Goal: Task Accomplishment & Management: Use online tool/utility

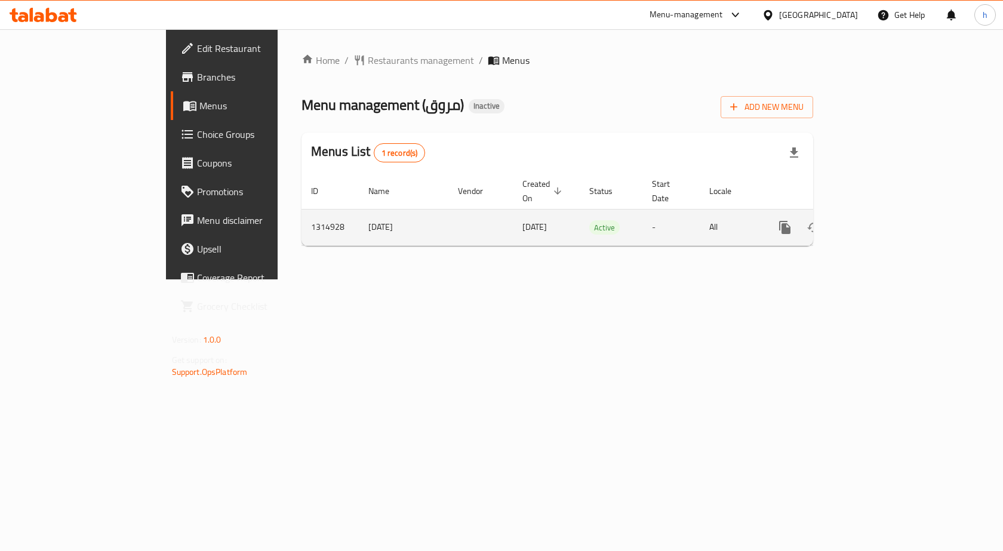
click at [878, 220] on icon "enhanced table" at bounding box center [871, 227] width 14 height 14
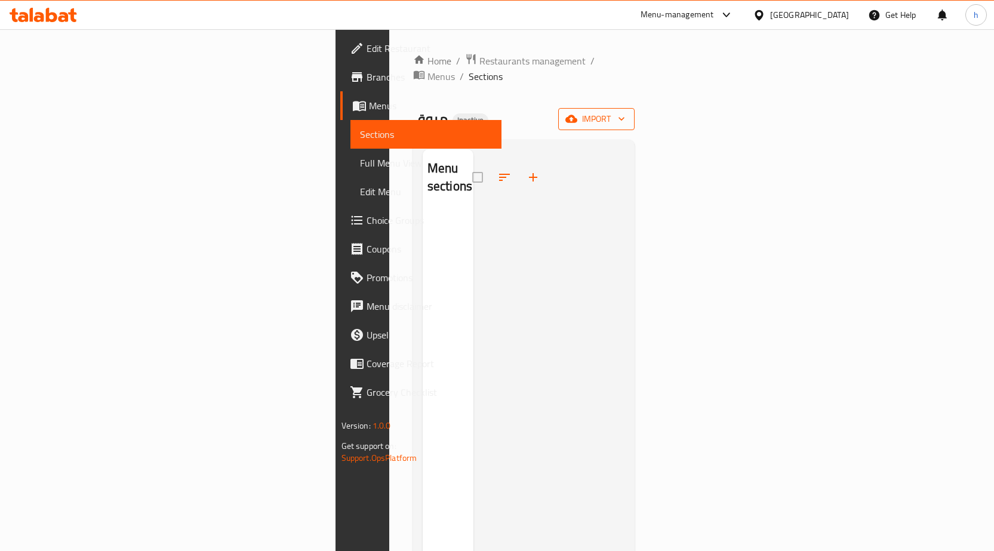
click at [577, 115] on icon "button" at bounding box center [571, 119] width 12 height 8
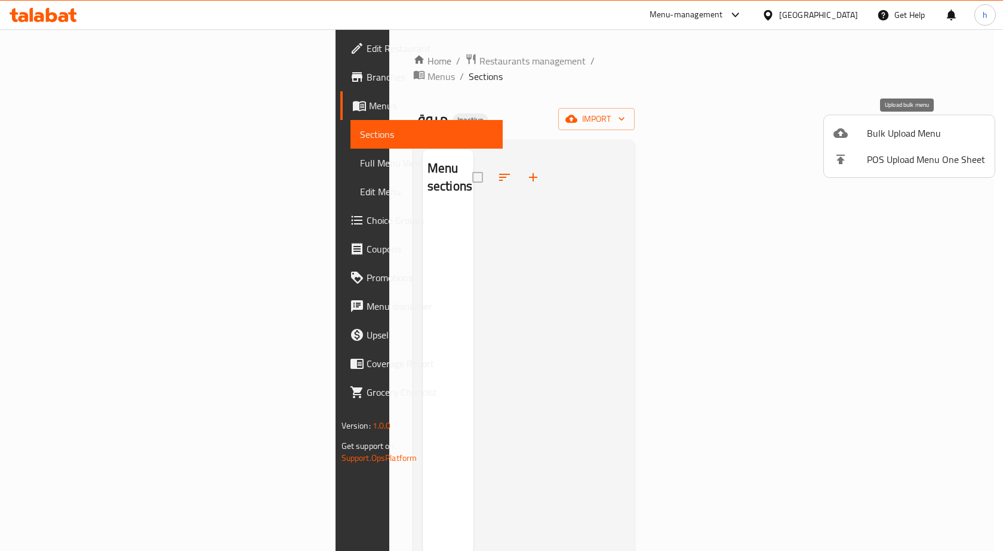
click at [867, 128] on span "Bulk Upload Menu" at bounding box center [926, 133] width 118 height 14
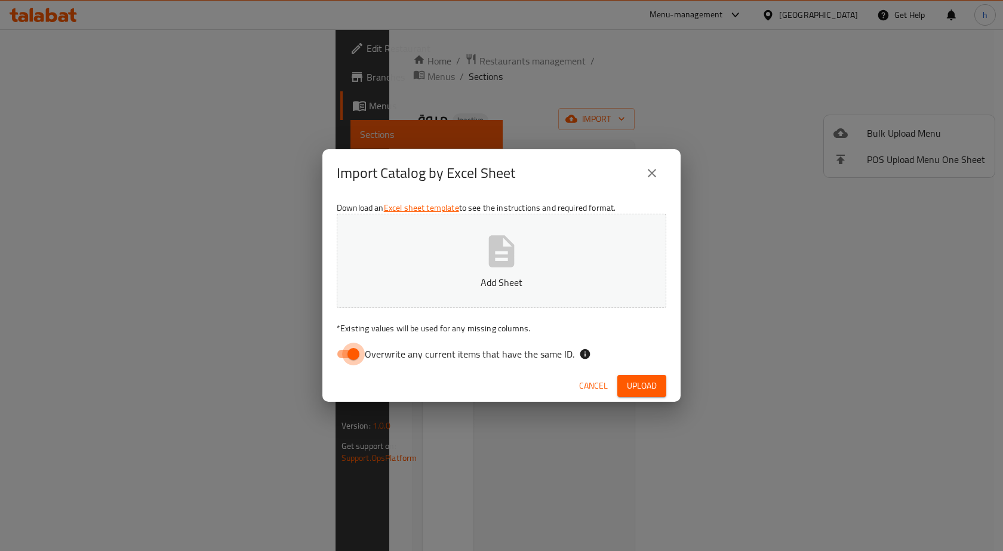
click at [357, 352] on input "Overwrite any current items that have the same ID." at bounding box center [353, 354] width 68 height 23
checkbox input "false"
click at [567, 280] on p "Add Sheet" at bounding box center [501, 282] width 293 height 14
click at [648, 383] on span "Upload" at bounding box center [642, 385] width 30 height 15
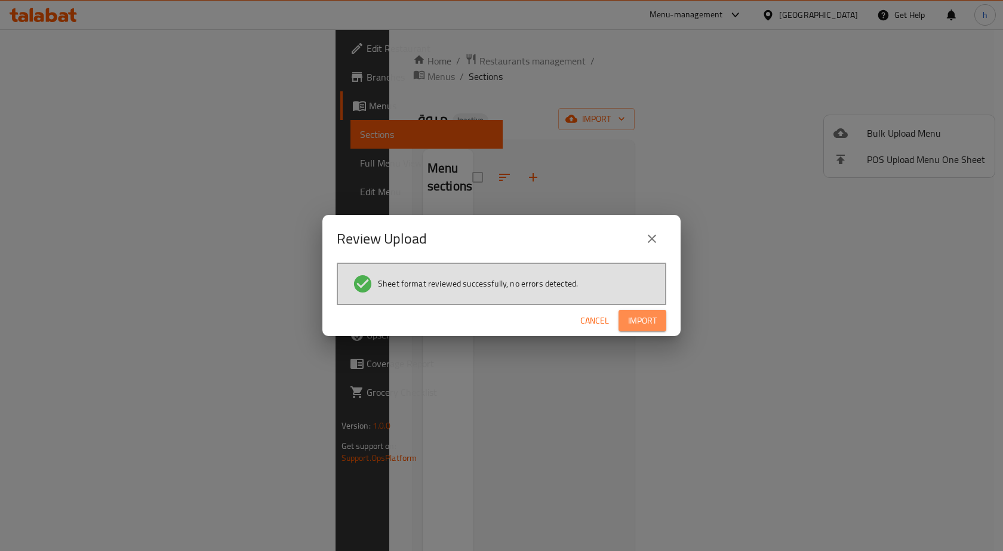
click at [637, 313] on span "Import" at bounding box center [642, 320] width 29 height 15
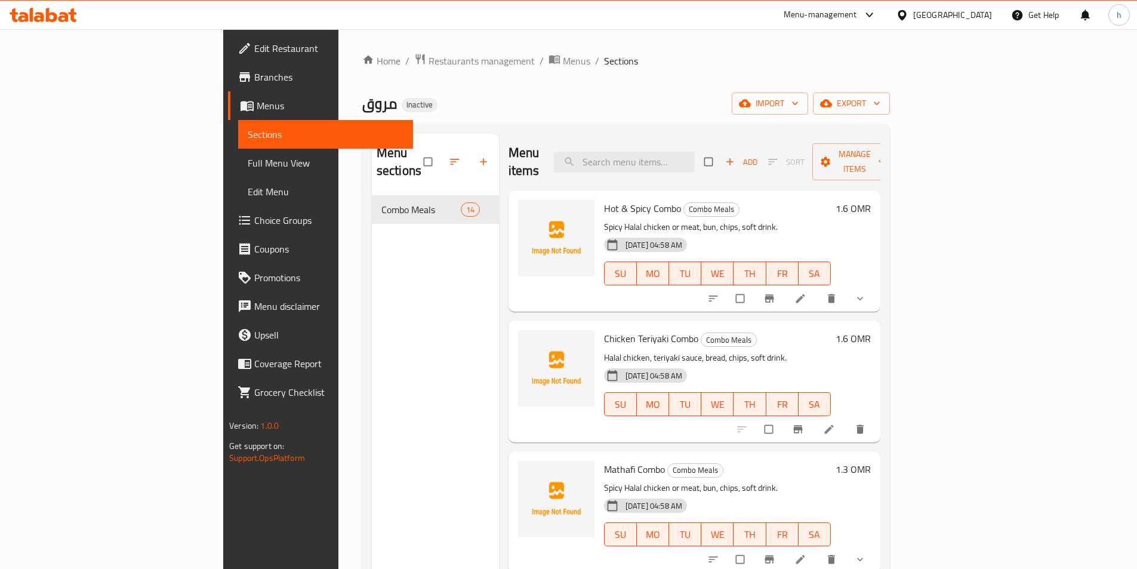
click at [248, 161] on span "Full Menu View" at bounding box center [326, 163] width 156 height 14
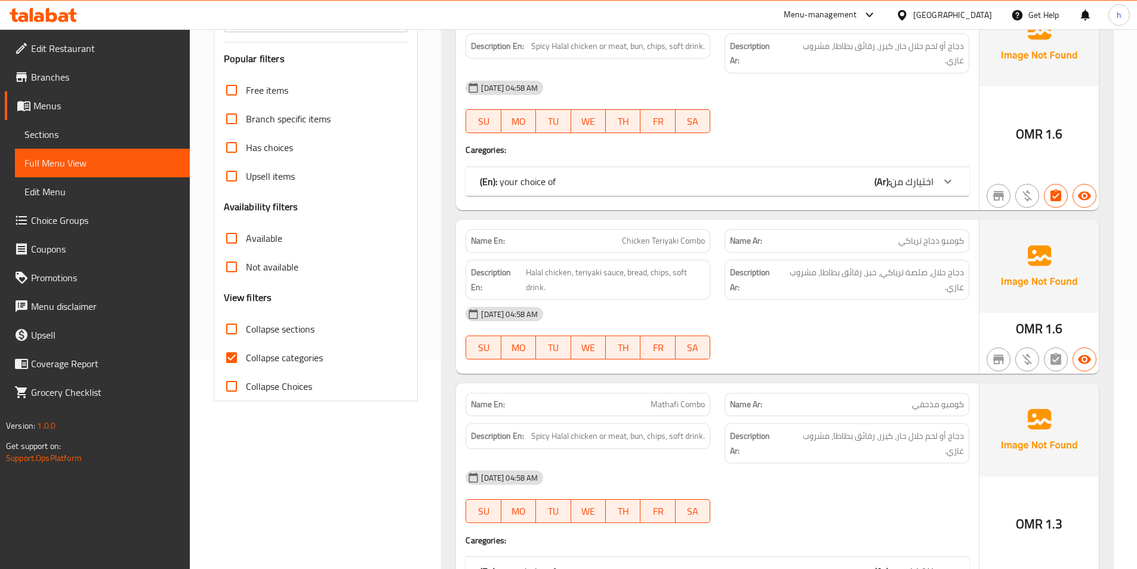
scroll to position [239, 0]
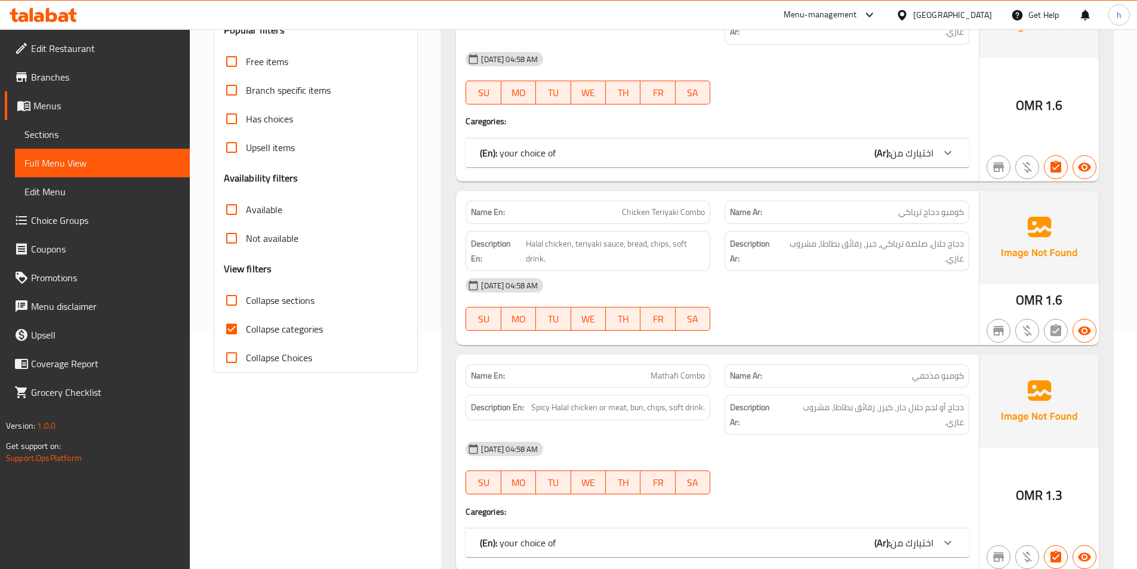
click at [232, 325] on input "Collapse categories" at bounding box center [231, 329] width 29 height 29
checkbox input "false"
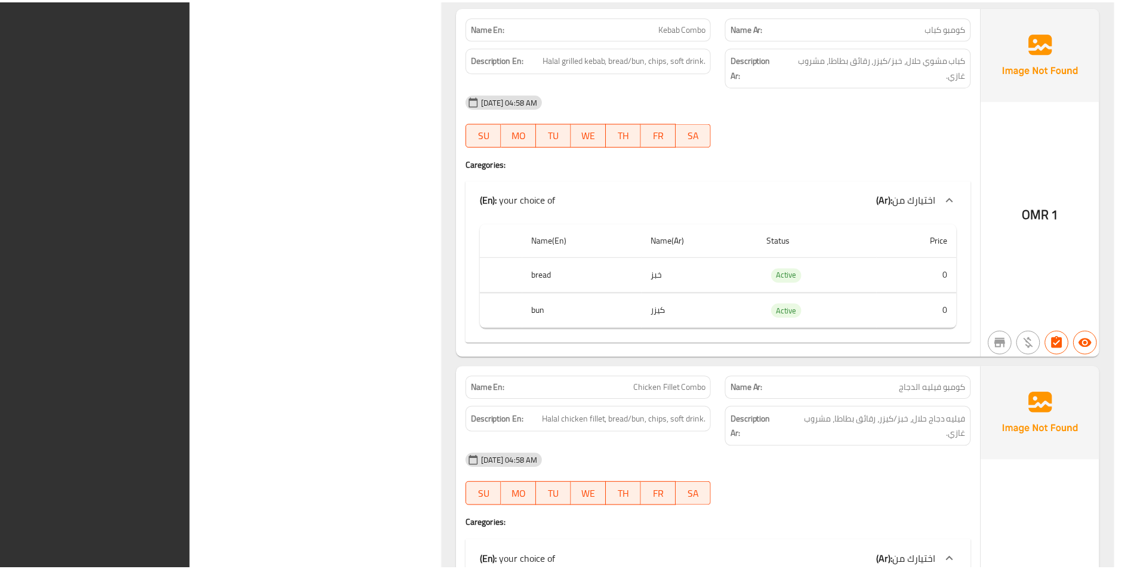
scroll to position [4372, 0]
